Goal: Find specific page/section: Find specific page/section

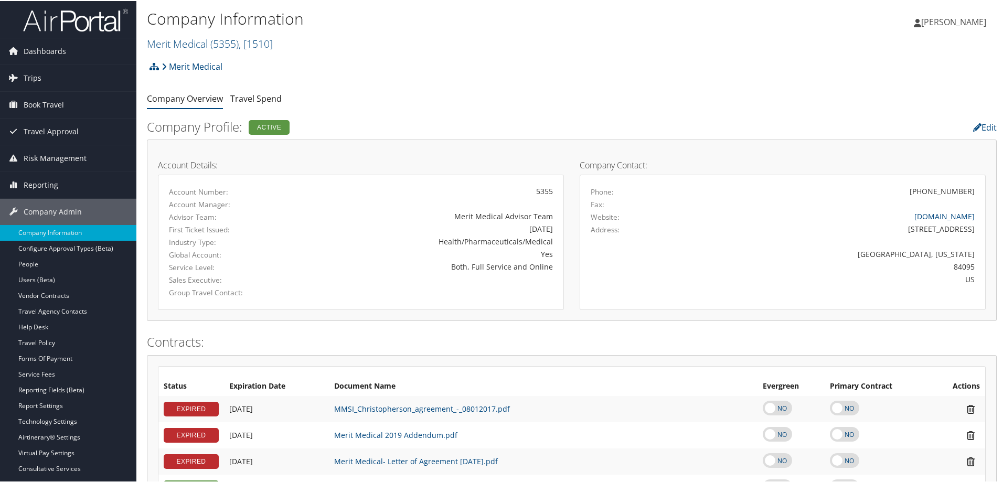
click at [305, 21] on h1 "Company Information" at bounding box center [430, 18] width 566 height 22
click at [304, 19] on h1 "Company Information" at bounding box center [430, 18] width 566 height 22
click at [301, 20] on h1 "Company Information" at bounding box center [430, 18] width 566 height 22
click at [58, 227] on link "Company Information" at bounding box center [68, 232] width 136 height 16
click at [280, 45] on h2 "Merit Medical ( 5355 ) , [ 1510 ]" at bounding box center [430, 42] width 566 height 18
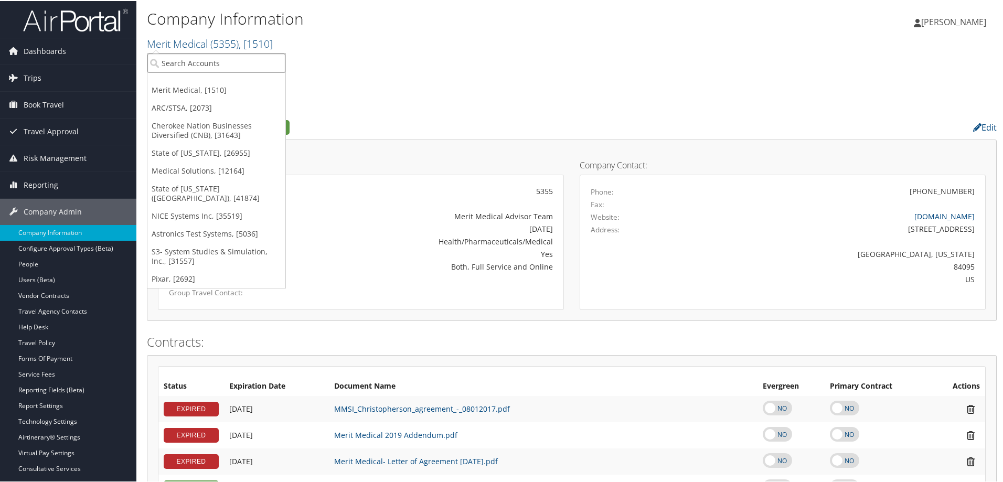
click at [192, 68] on input "search" at bounding box center [216, 61] width 138 height 19
click at [195, 98] on link "Merit Medical, [1510]" at bounding box center [216, 89] width 138 height 18
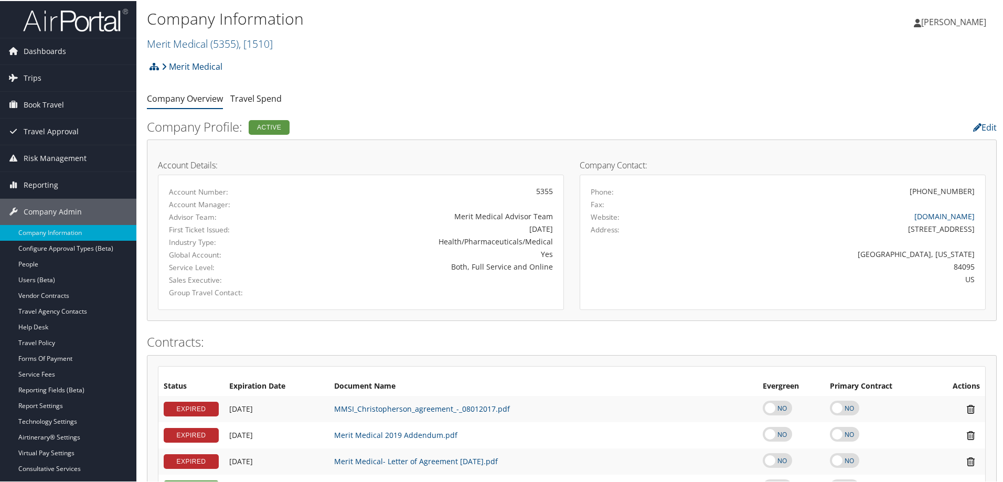
click at [279, 44] on h2 "Merit Medical ( 5355 ) , [ 1510 ]" at bounding box center [430, 42] width 566 height 18
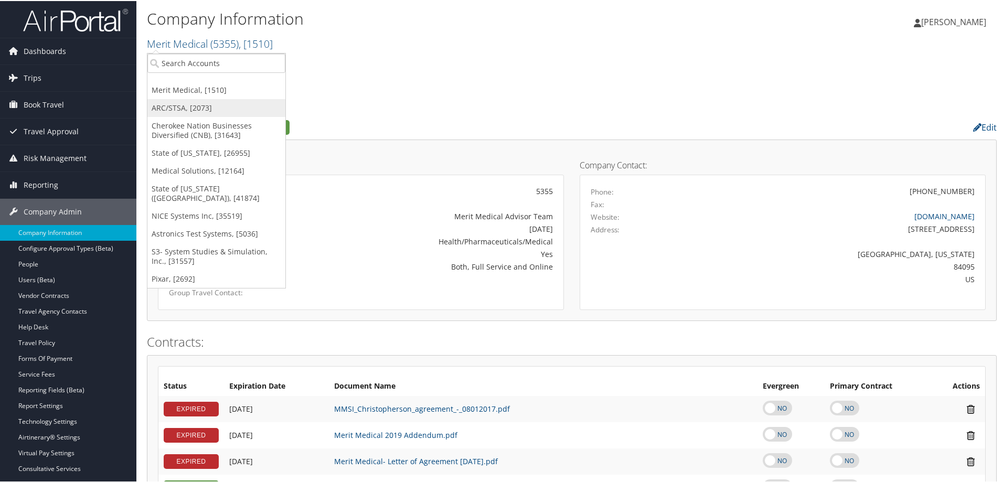
click at [197, 103] on link "ARC/STSA, [2073]" at bounding box center [216, 107] width 138 height 18
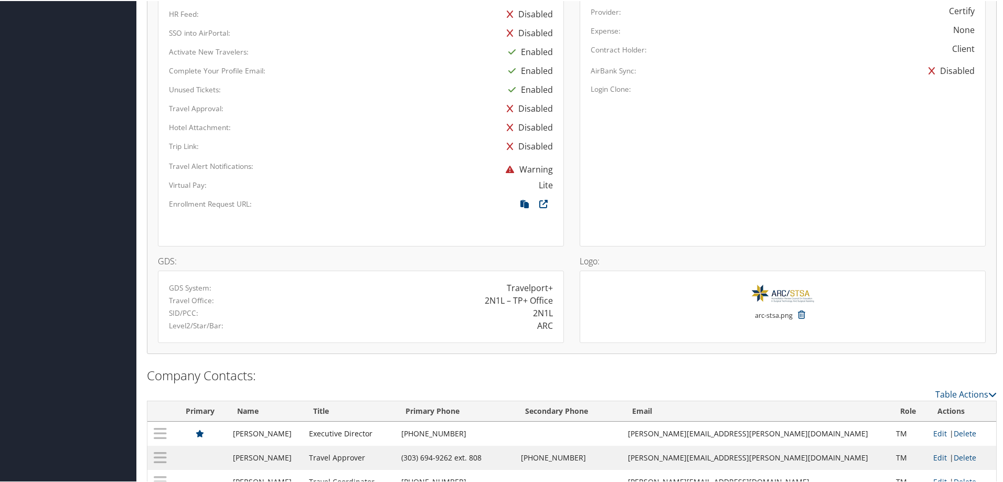
scroll to position [622, 0]
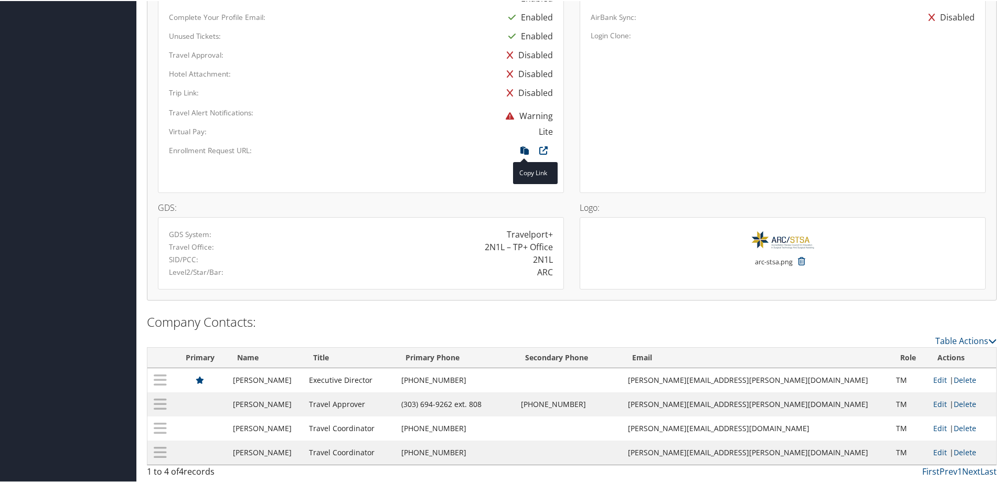
click at [521, 148] on icon at bounding box center [524, 152] width 19 height 14
